Goal: Information Seeking & Learning: Learn about a topic

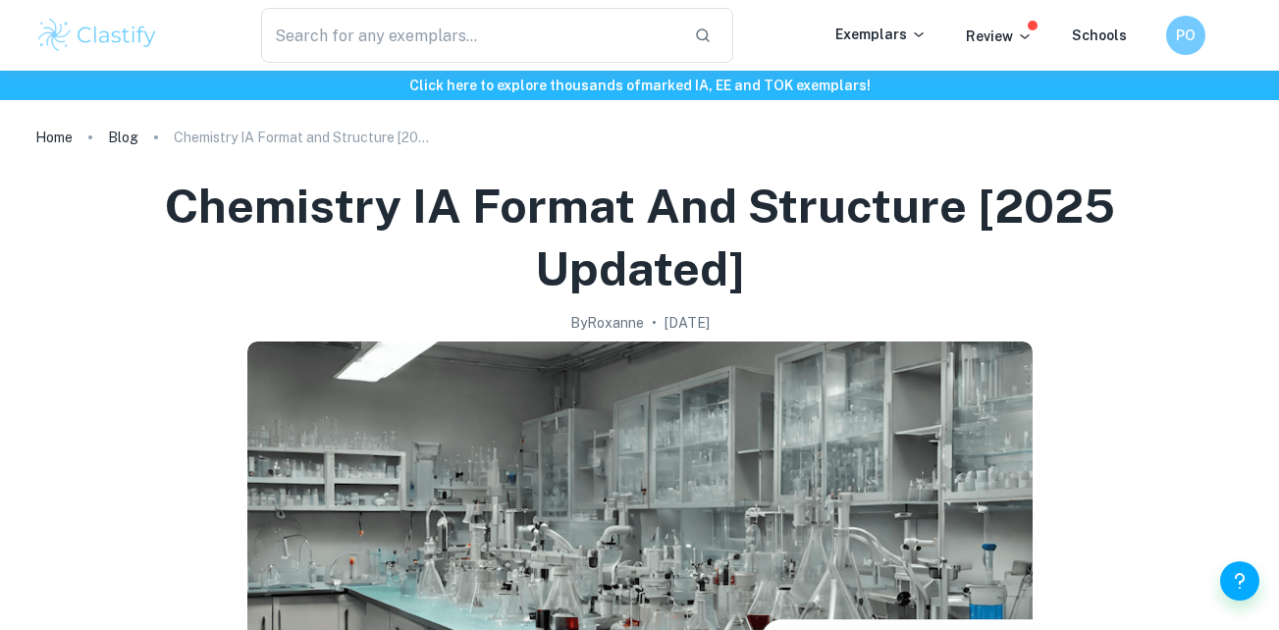
scroll to position [5070, 0]
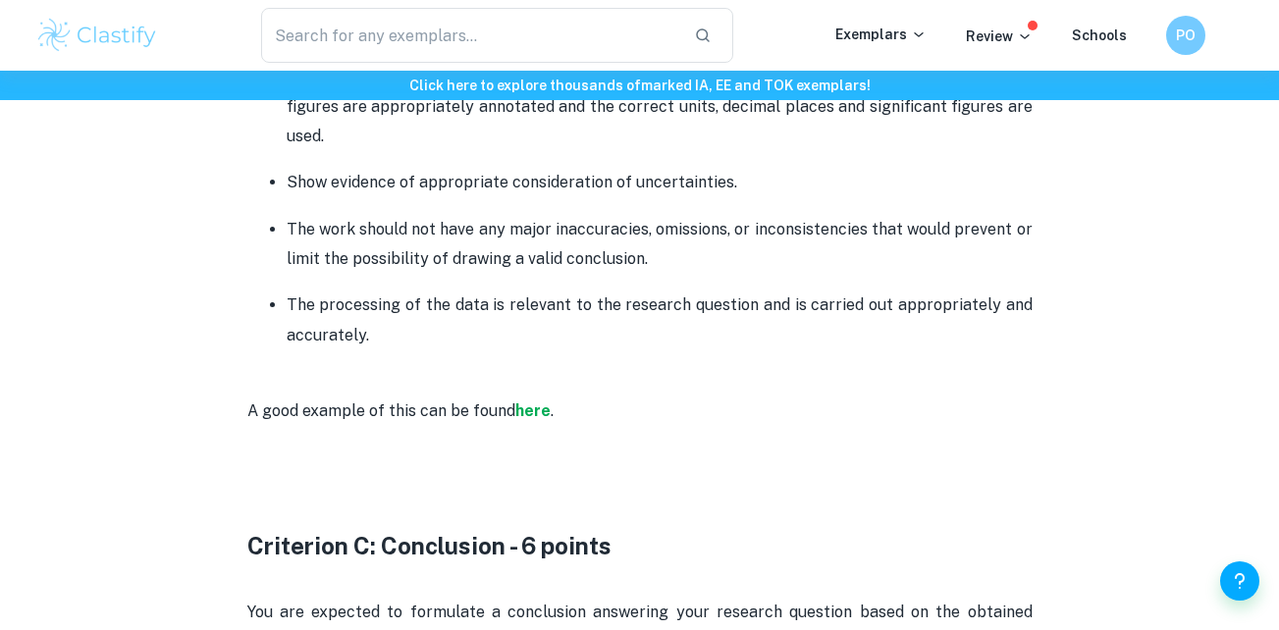
click at [546, 387] on p "A good example of this can be found here ." at bounding box center [640, 410] width 786 height 89
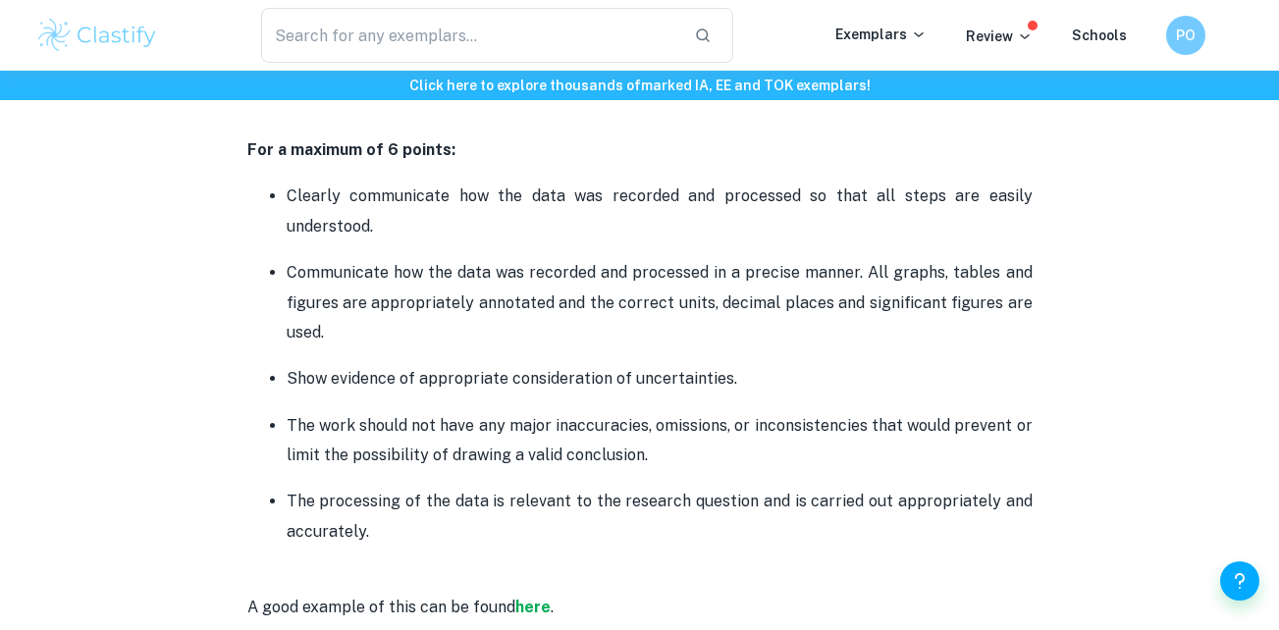
scroll to position [2549, 0]
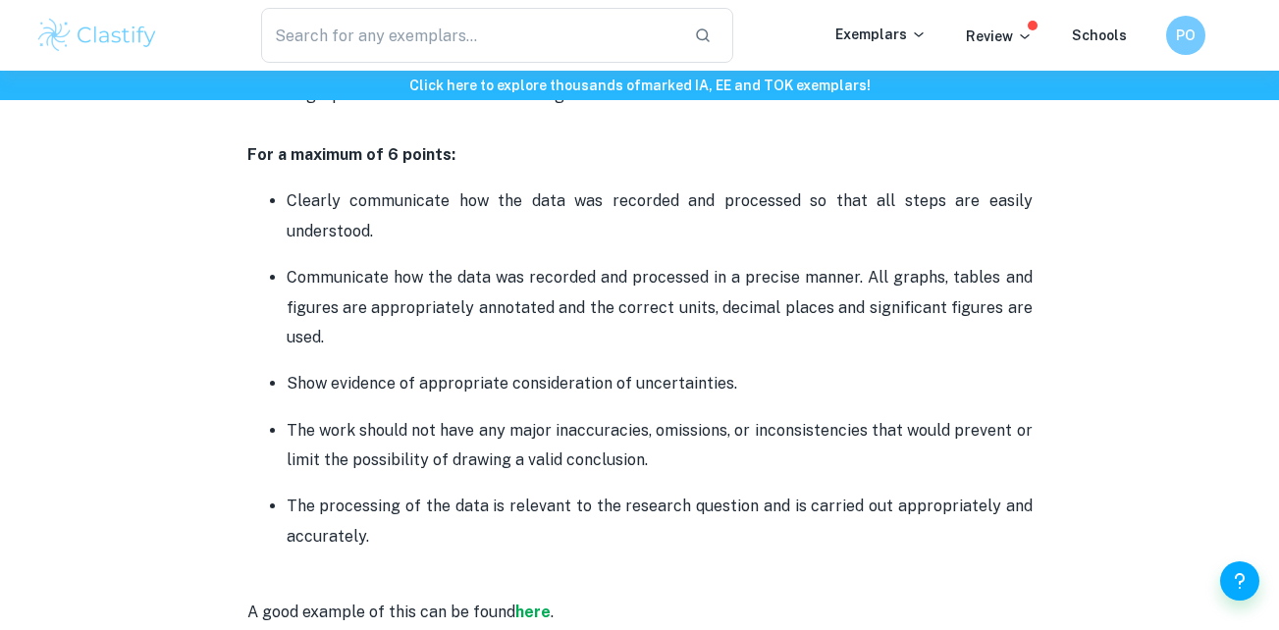
drag, startPoint x: 455, startPoint y: 530, endPoint x: 537, endPoint y: 262, distance: 280.5
click at [537, 262] on ul "Clearly communicate how the data was recorded and processed so that all steps a…" at bounding box center [640, 369] width 786 height 366
drag, startPoint x: 537, startPoint y: 262, endPoint x: 492, endPoint y: 245, distance: 48.2
click at [492, 245] on p "Clearly communicate how the data was recorded and processed so that all steps a…" at bounding box center [660, 217] width 746 height 60
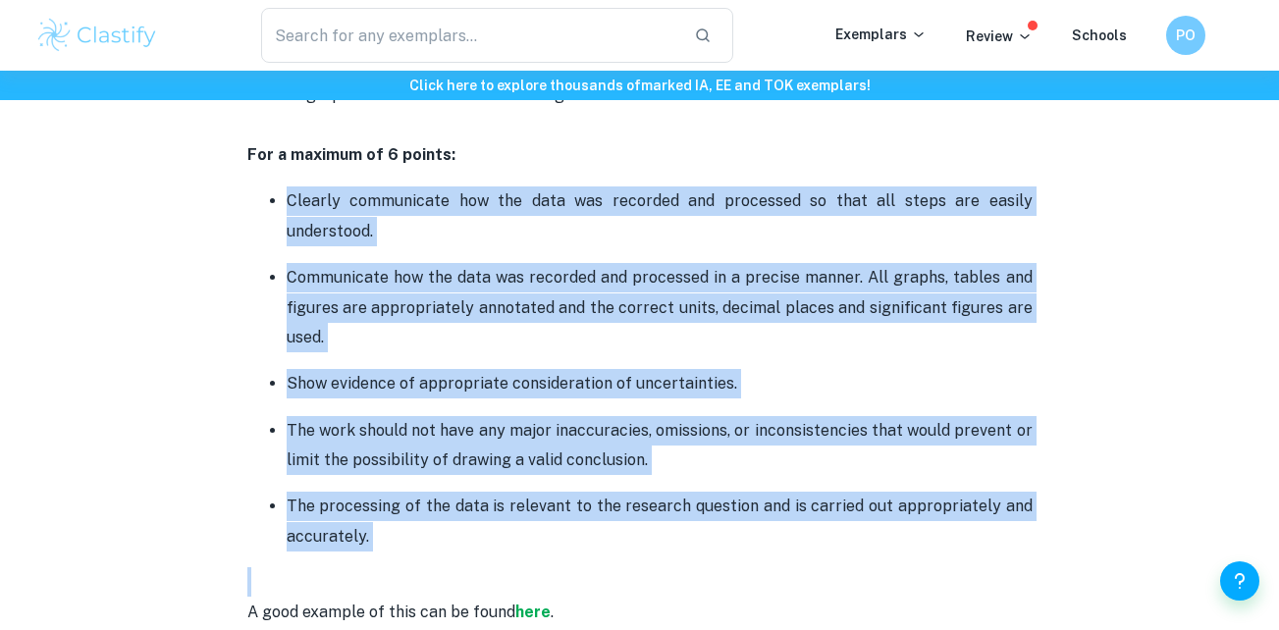
drag, startPoint x: 492, startPoint y: 245, endPoint x: 468, endPoint y: 515, distance: 270.1
click at [468, 515] on ul "Clearly communicate how the data was recorded and processed so that all steps a…" at bounding box center [640, 369] width 786 height 366
click at [468, 515] on p "The processing of the data is relevant to the research question and is carried …" at bounding box center [660, 522] width 746 height 60
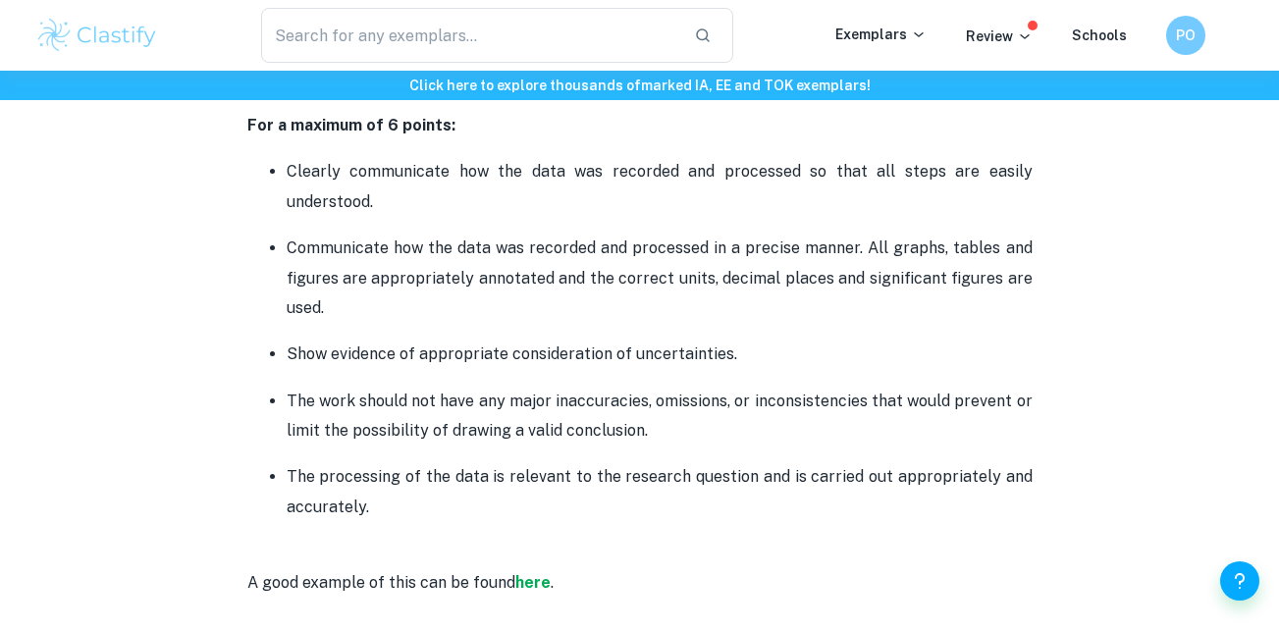
scroll to position [2580, 0]
drag, startPoint x: 468, startPoint y: 515, endPoint x: 508, endPoint y: 372, distance: 147.7
click at [508, 372] on ul "Clearly communicate how the data was recorded and processed so that all steps a…" at bounding box center [640, 337] width 786 height 366
drag, startPoint x: 508, startPoint y: 372, endPoint x: 431, endPoint y: 516, distance: 163.4
click at [431, 516] on p "The processing of the data is relevant to the research question and is carried …" at bounding box center [660, 491] width 746 height 60
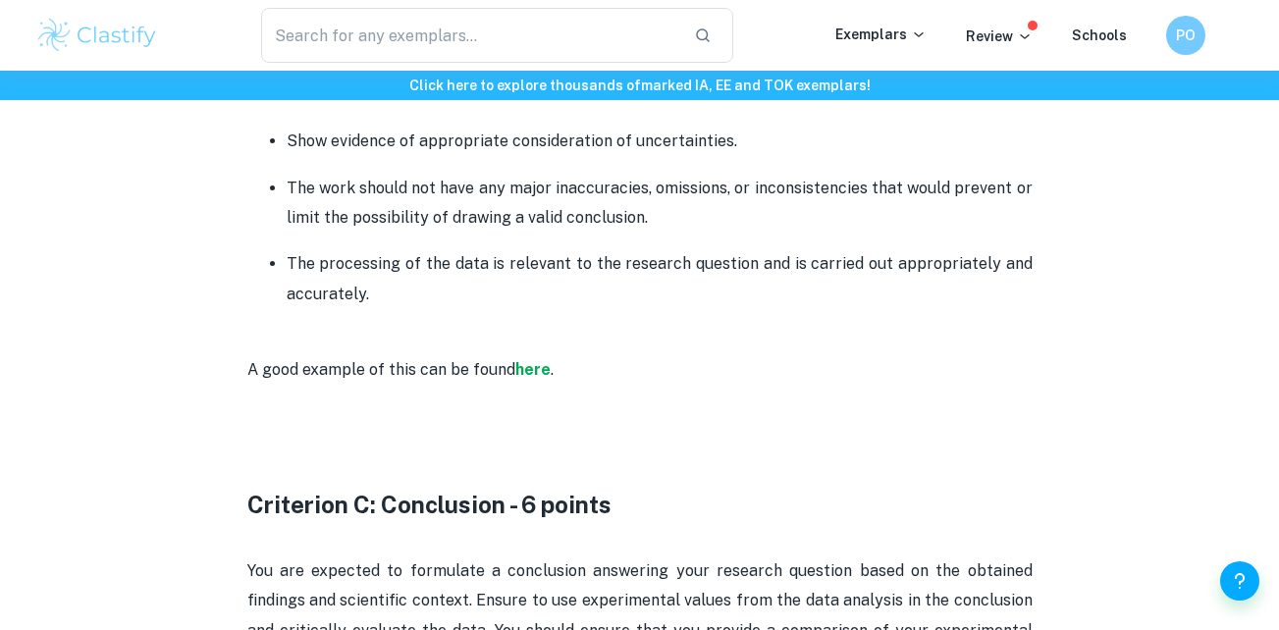
scroll to position [2794, 0]
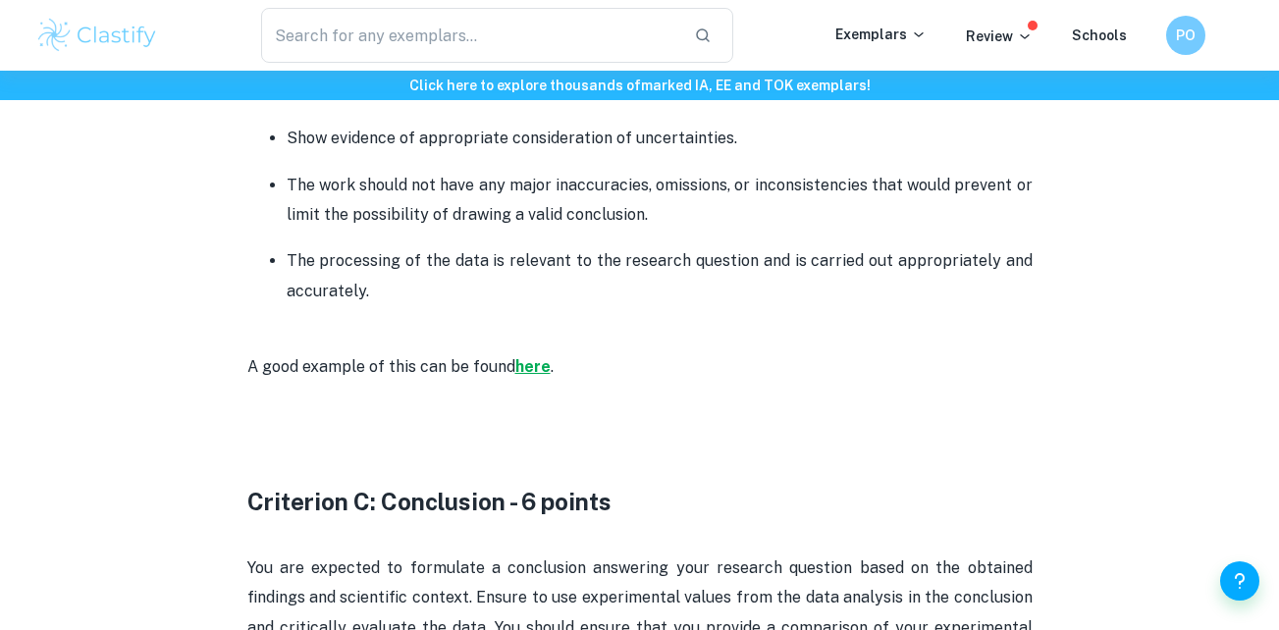
drag, startPoint x: 542, startPoint y: 368, endPoint x: 527, endPoint y: 368, distance: 14.7
click at [527, 368] on strong "here" at bounding box center [532, 366] width 35 height 19
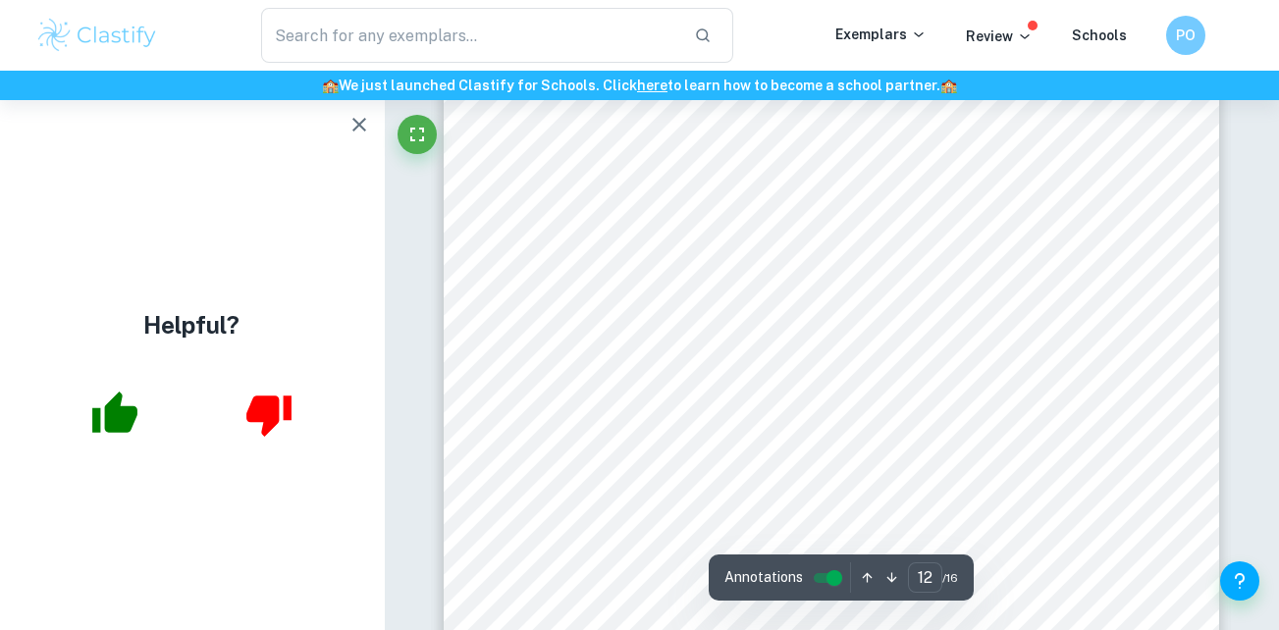
scroll to position [12477, 0]
click at [592, 487] on span "is close to 1 (0.925). However, from the trendline equation we see that the gra…" at bounding box center [831, 494] width 589 height 15
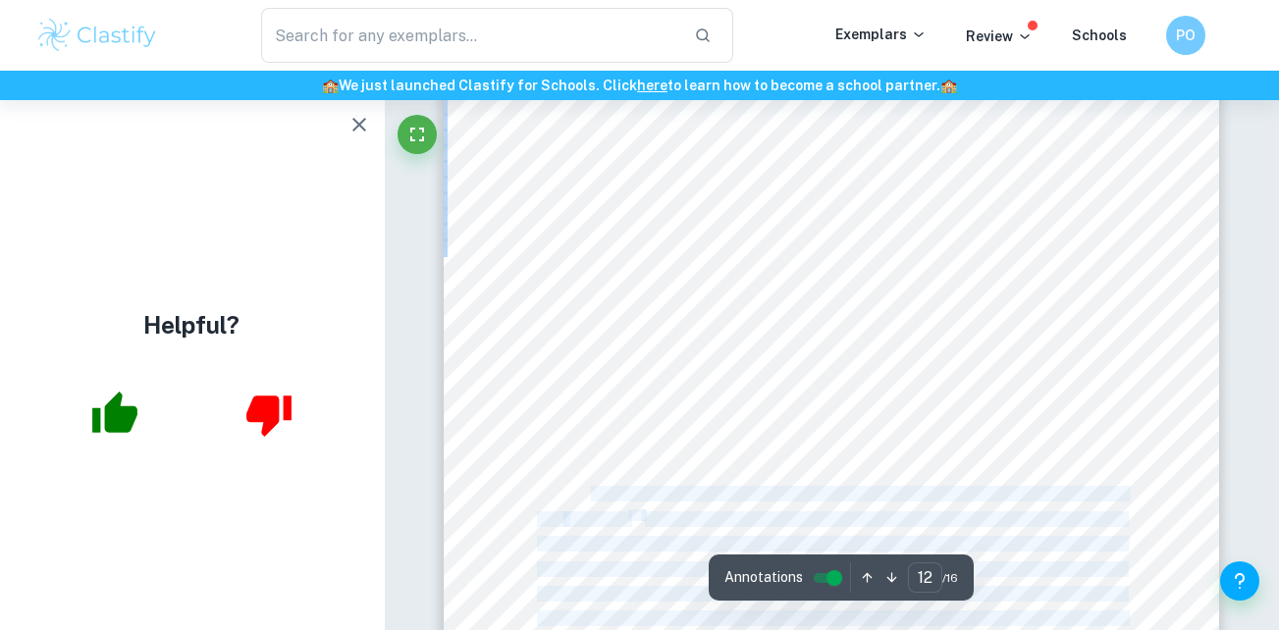
drag, startPoint x: 592, startPoint y: 487, endPoint x: 554, endPoint y: 481, distance: 38.7
click at [554, 481] on div "12 Figure 5. Graph showing the processed data with error bars as percentage unc…" at bounding box center [832, 491] width 777 height 1098
drag, startPoint x: 554, startPoint y: 481, endPoint x: 534, endPoint y: 469, distance: 22.9
click at [534, 469] on div "12 Figure 5. Graph showing the processed data with error bars as percentage unc…" at bounding box center [832, 491] width 777 height 1098
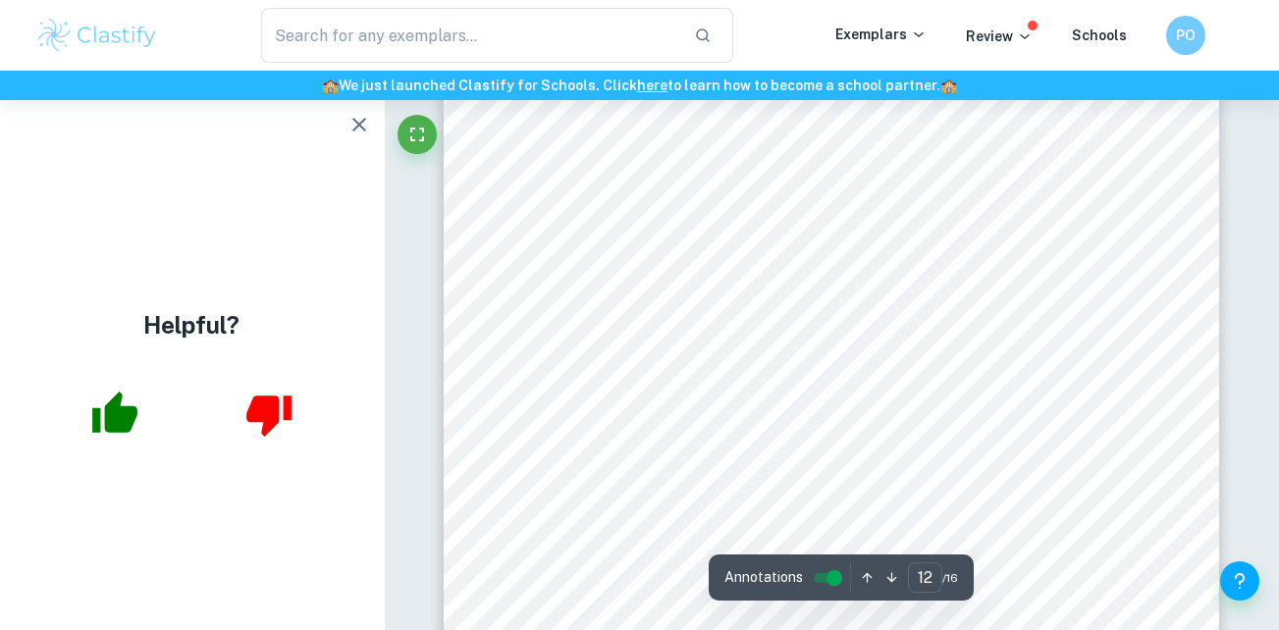
click at [539, 467] on span "As seen in Figure 5., there is a clear negative, linear correlation. It is stro…" at bounding box center [809, 469] width 545 height 15
drag, startPoint x: 539, startPoint y: 467, endPoint x: 643, endPoint y: 515, distance: 114.7
click at [643, 515] on div "12 Figure 5. Graph showing the processed data with error bars as percentage unc…" at bounding box center [832, 491] width 777 height 1098
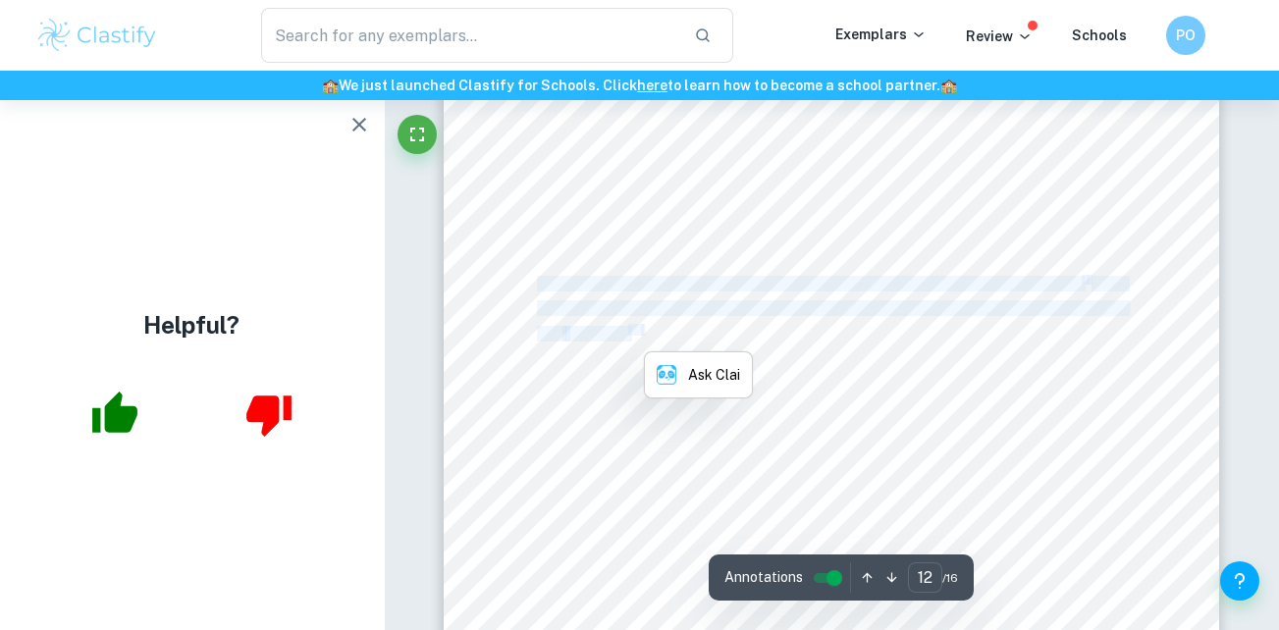
scroll to position [12659, 0]
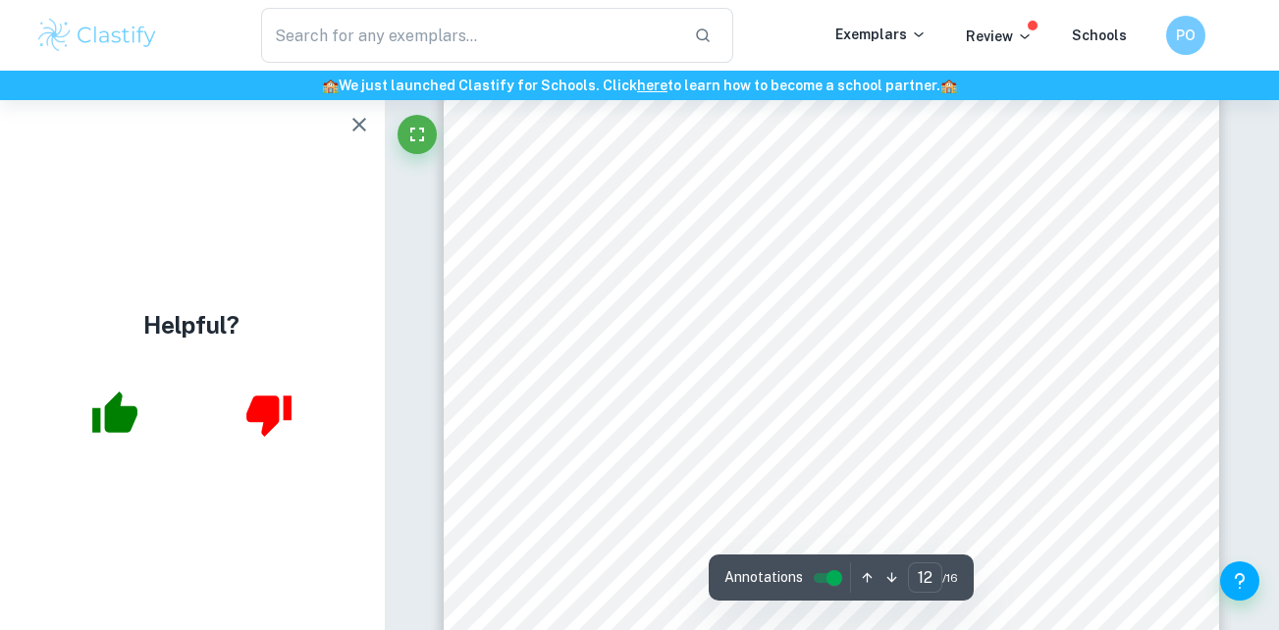
click at [965, 400] on div "12 Figure 5. Graph showing the processed data with error bars as percentage unc…" at bounding box center [832, 309] width 777 height 1098
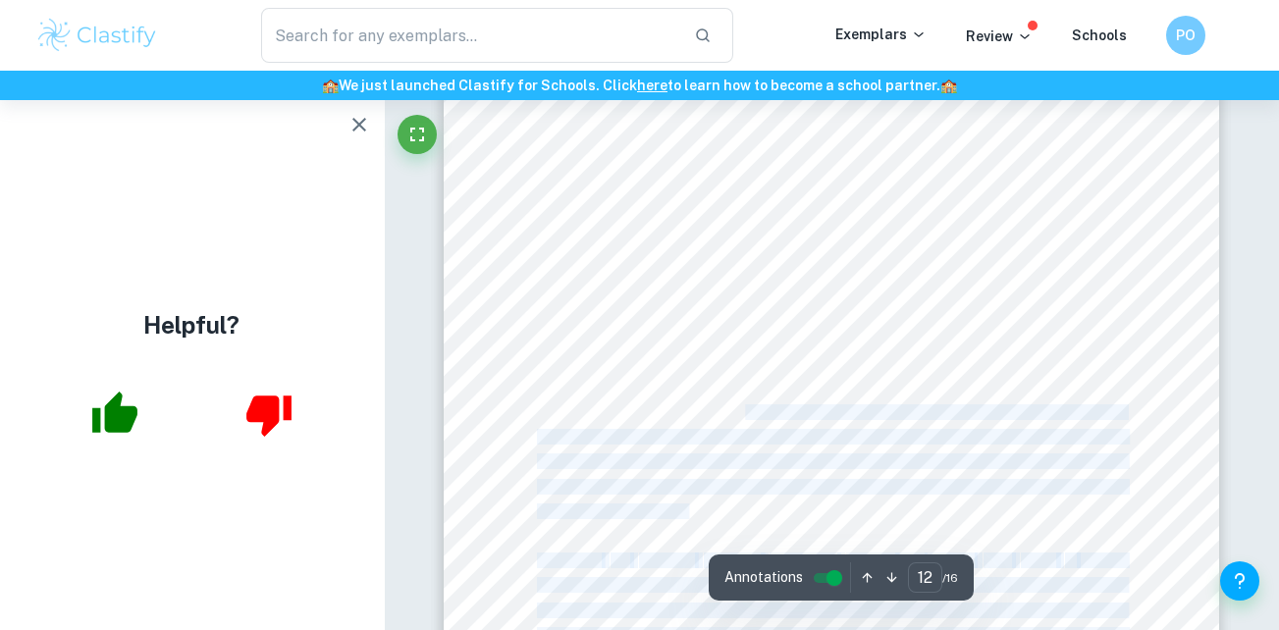
drag, startPoint x: 527, startPoint y: 234, endPoint x: 747, endPoint y: 417, distance: 286.5
click at [747, 417] on div "12 Figure 5. Graph showing the processed data with error bars as percentage unc…" at bounding box center [832, 309] width 777 height 1098
click at [584, 197] on div "12 Figure 5. Graph showing the processed data with error bars as percentage unc…" at bounding box center [832, 309] width 777 height 1098
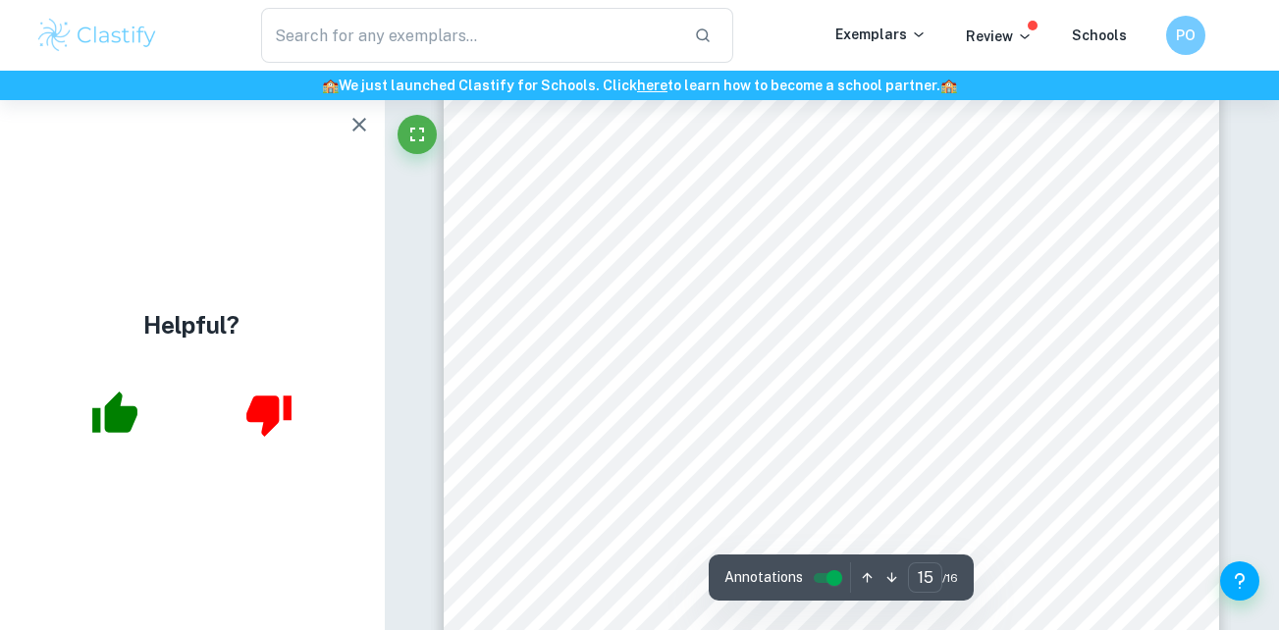
scroll to position [15864, 0]
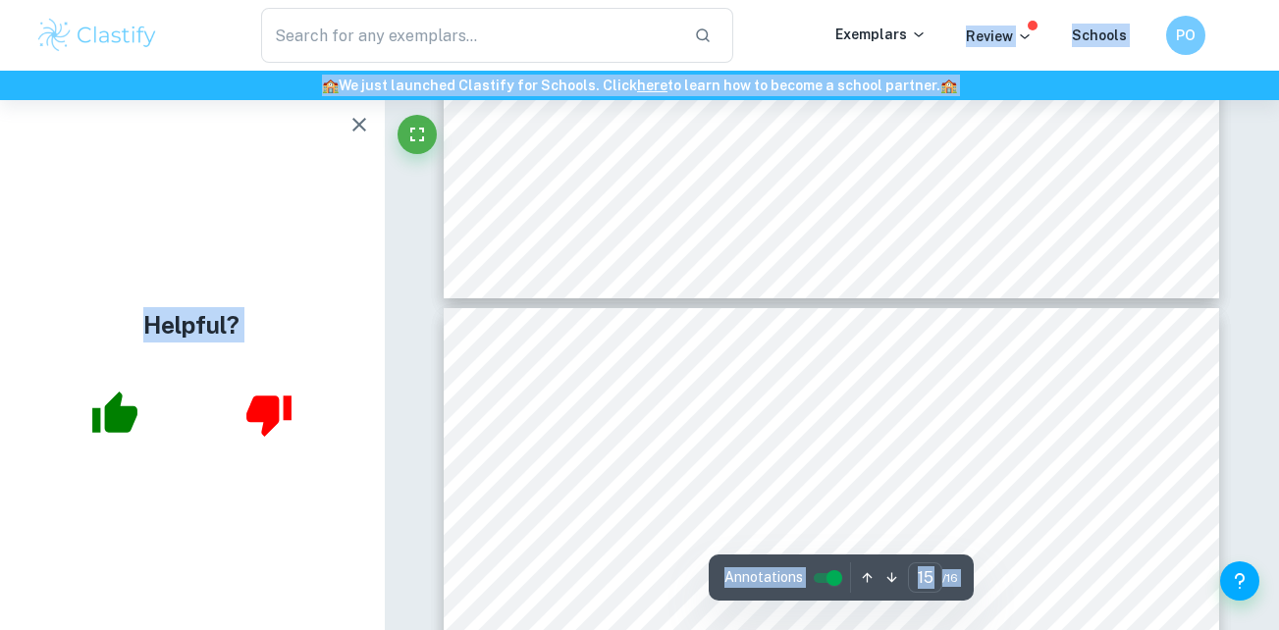
type input "14"
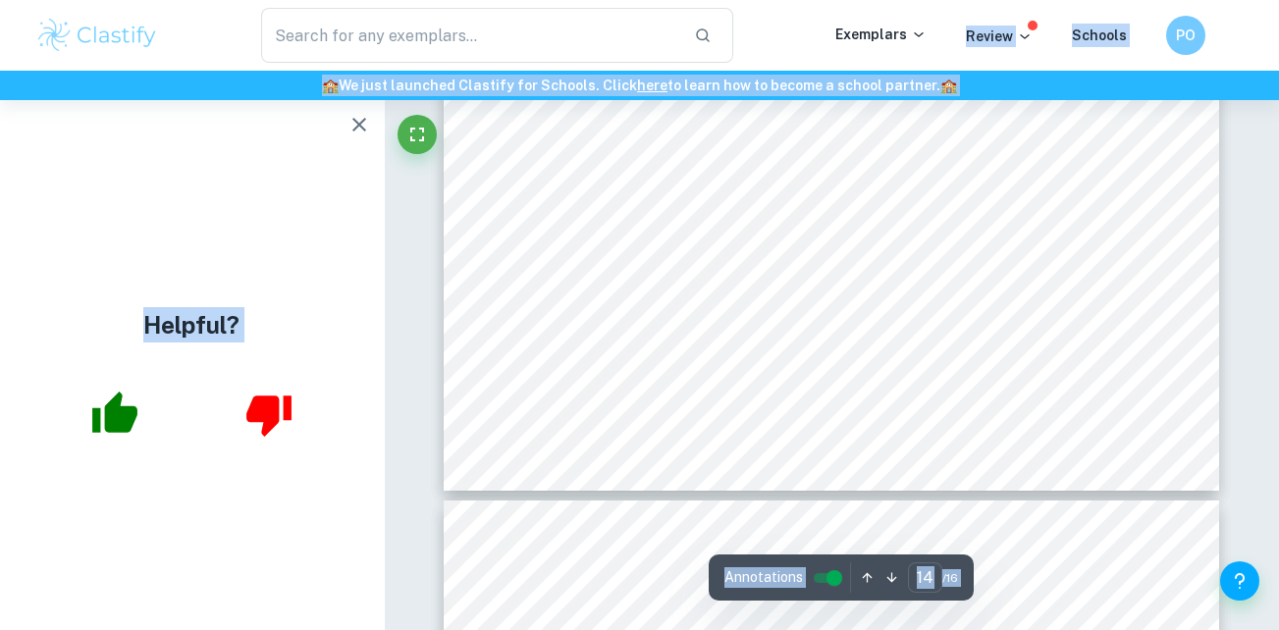
scroll to position [15155, 0]
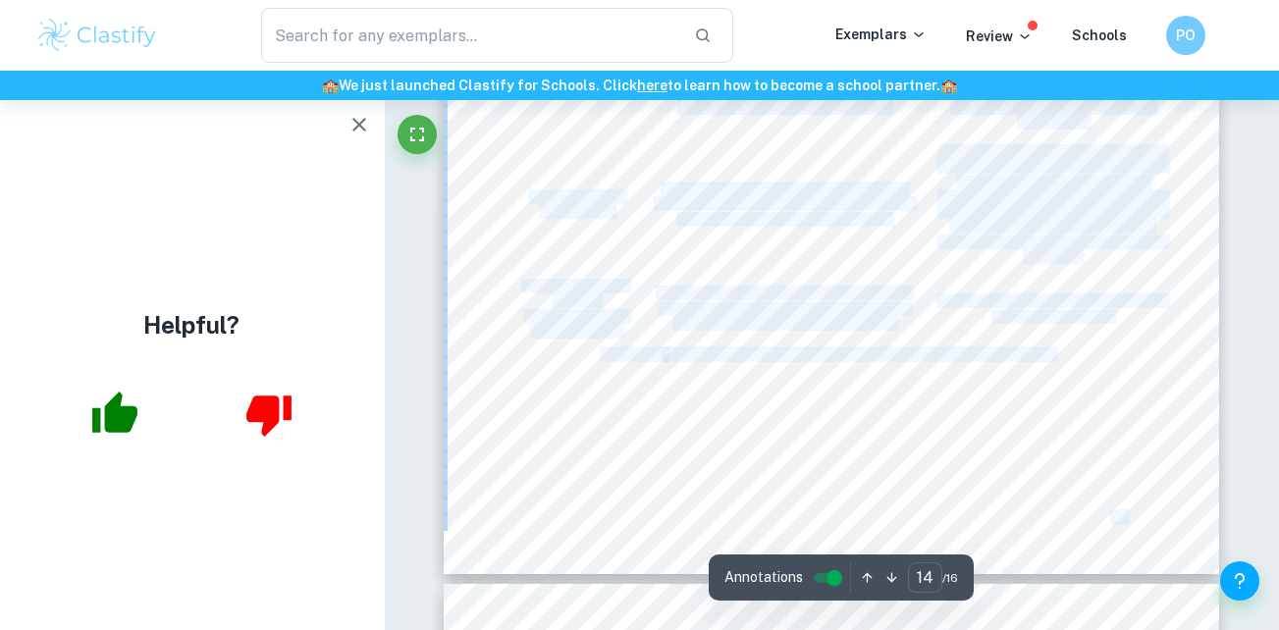
drag, startPoint x: 537, startPoint y: 377, endPoint x: 1059, endPoint y: 351, distance: 523.0
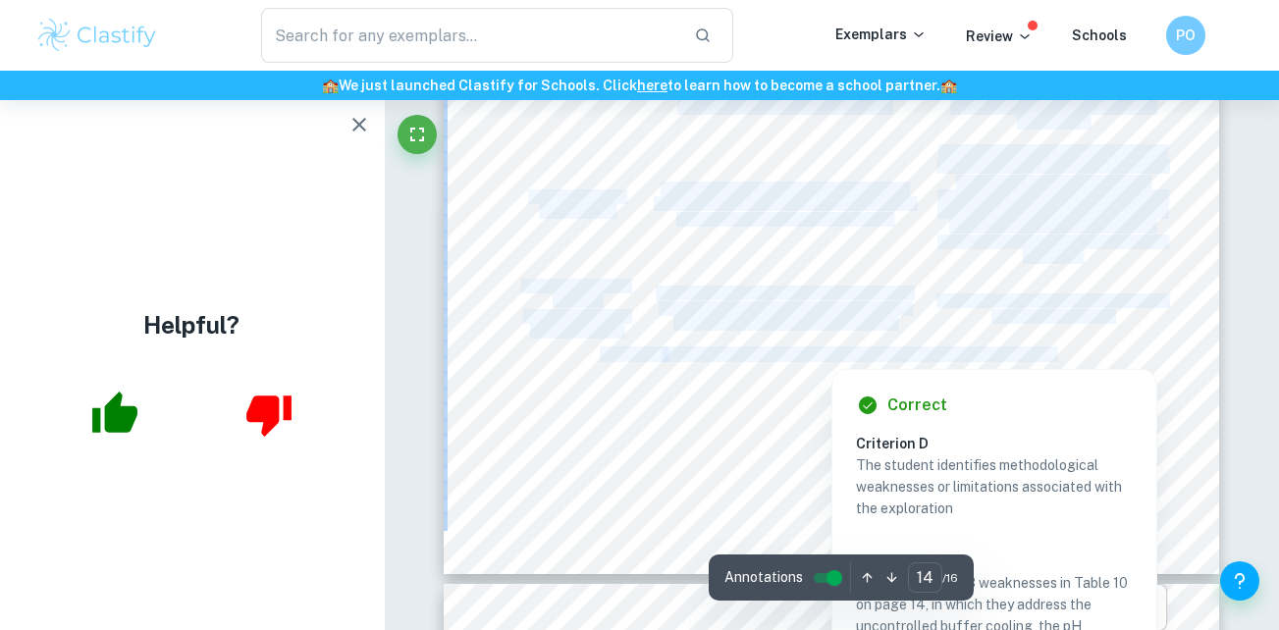
copy div "Lore Ipsumdol Si amet co Adipis 1., elits do e tempo incididu, utlabo etdolorem…"
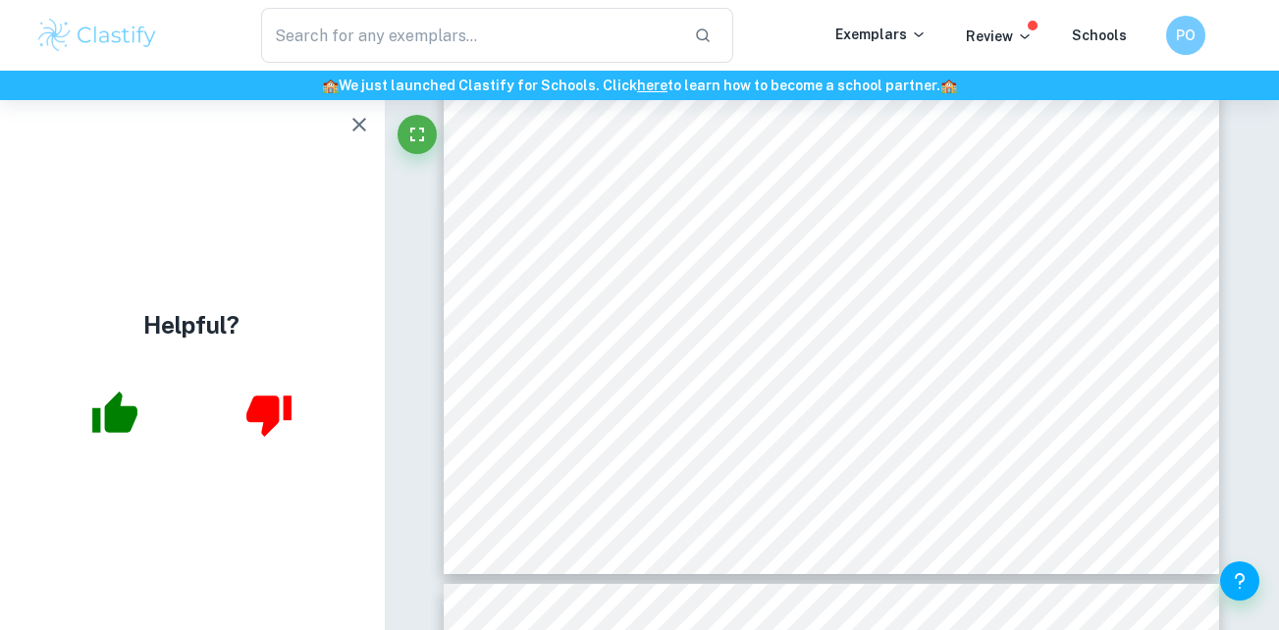
drag, startPoint x: 630, startPoint y: 235, endPoint x: 562, endPoint y: 368, distance: 150.2
click at [562, 368] on div "14 another conclusion that the mechanism of influence of temperature on the buf…" at bounding box center [832, 27] width 777 height 1098
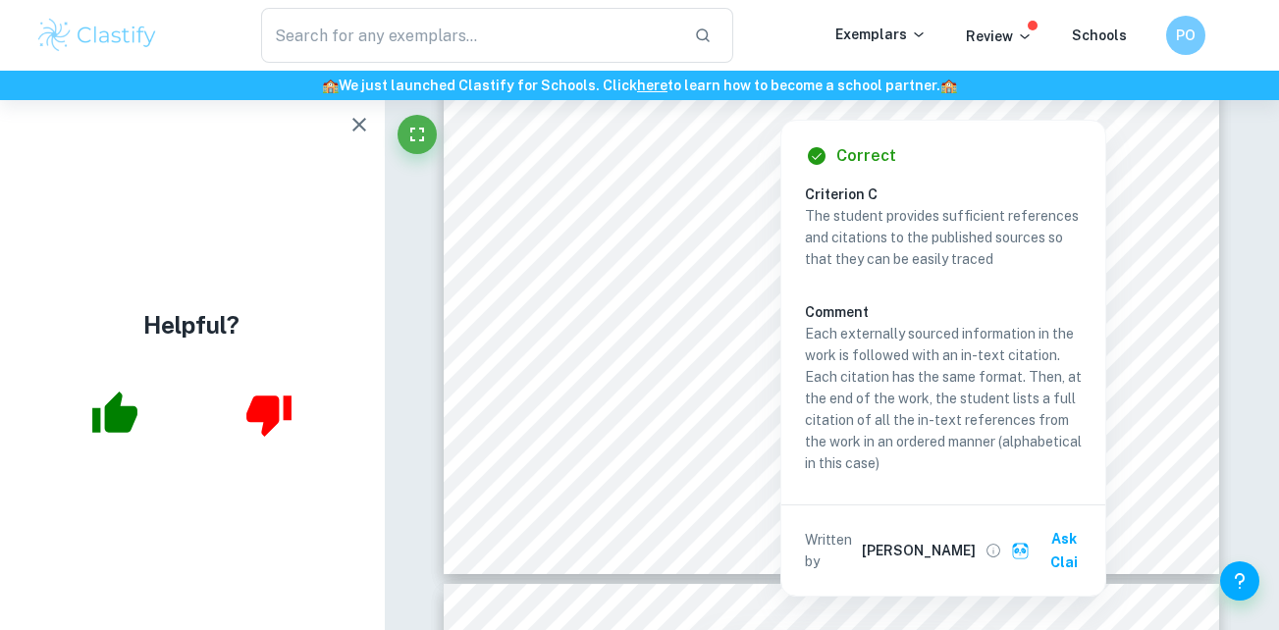
click at [359, 127] on icon "button" at bounding box center [360, 125] width 24 height 24
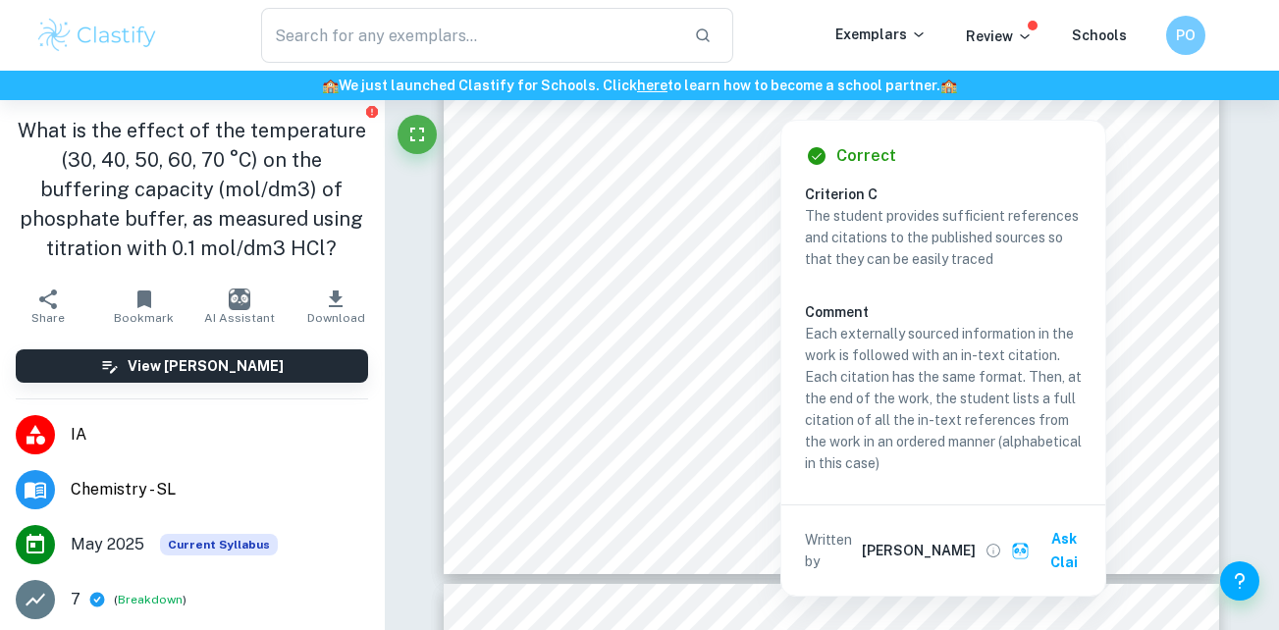
click at [317, 251] on h1 "What is the effect of the temperature (30, 40, 50, 60, 70 °C) on the buffering …" at bounding box center [192, 189] width 353 height 147
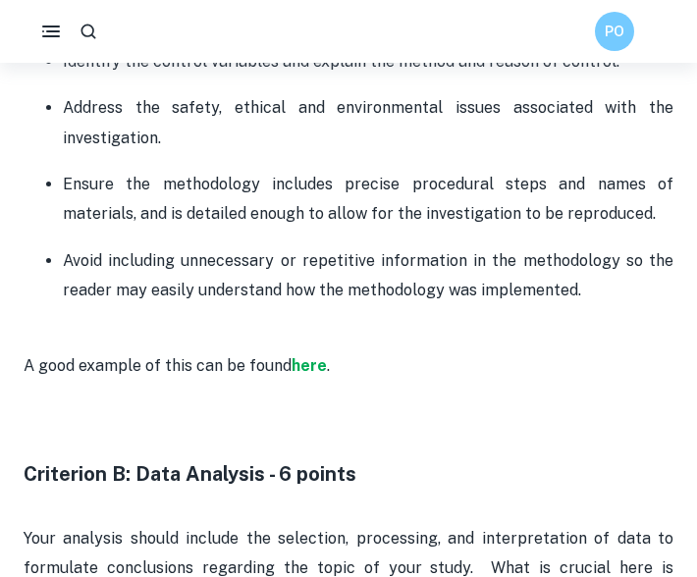
scroll to position [2018, 0]
